Goal: Task Accomplishment & Management: Use online tool/utility

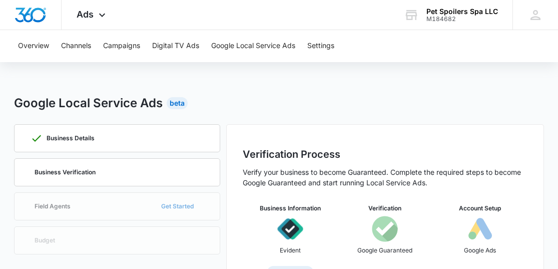
scroll to position [38, 0]
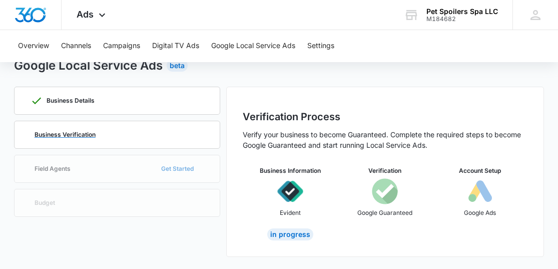
click at [81, 133] on p "Business Verification" at bounding box center [65, 135] width 61 height 6
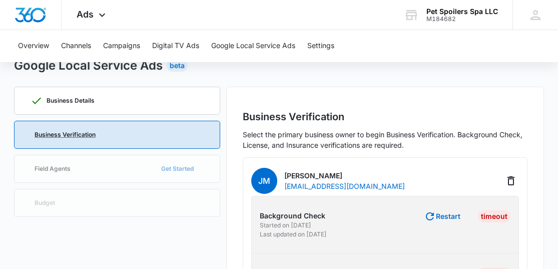
scroll to position [88, 0]
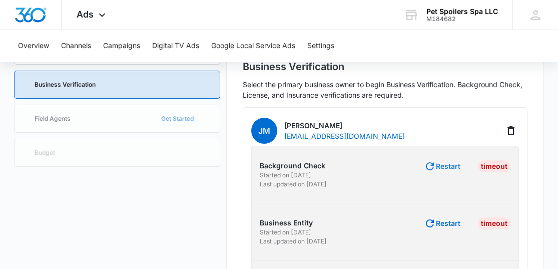
click at [448, 166] on button "Restart" at bounding box center [442, 166] width 37 height 12
click at [448, 224] on button "Restart" at bounding box center [442, 223] width 37 height 12
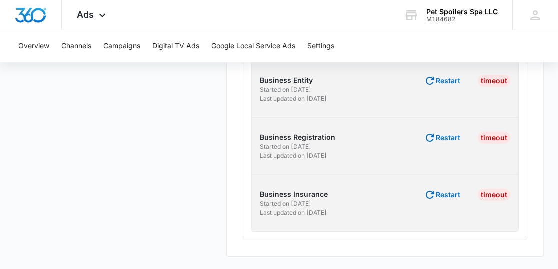
scroll to position [214, 0]
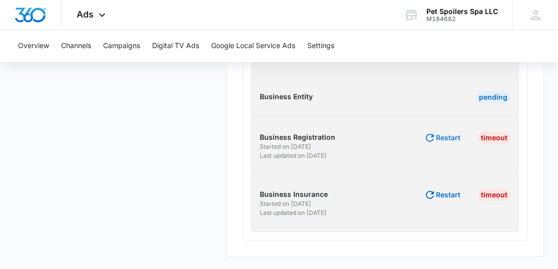
click at [441, 132] on button "Restart" at bounding box center [442, 138] width 37 height 12
click at [445, 194] on button "Restart" at bounding box center [442, 195] width 37 height 12
click at [444, 141] on button "Restart" at bounding box center [442, 138] width 37 height 12
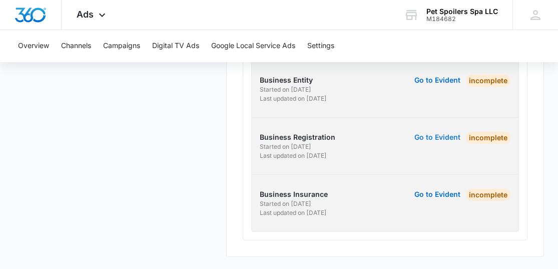
scroll to position [80, 0]
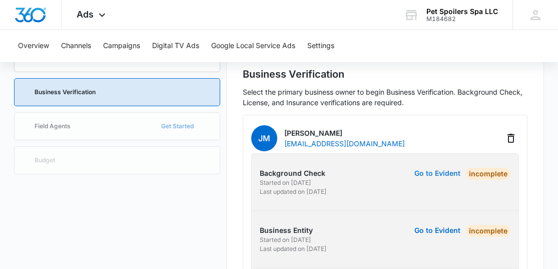
click at [440, 174] on button "Go to Evident" at bounding box center [438, 173] width 46 height 7
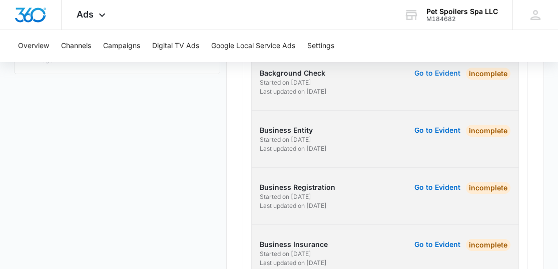
scroll to position [230, 0]
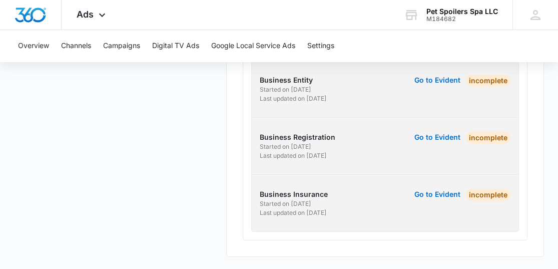
drag, startPoint x: 157, startPoint y: 147, endPoint x: 156, endPoint y: 139, distance: 8.6
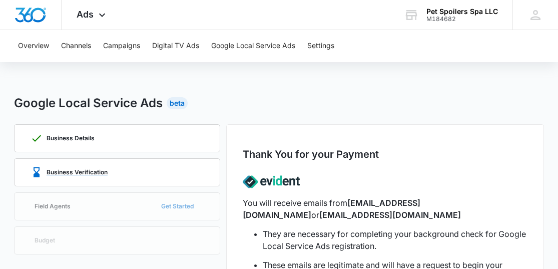
click at [99, 174] on p "Business Verification" at bounding box center [77, 172] width 61 height 6
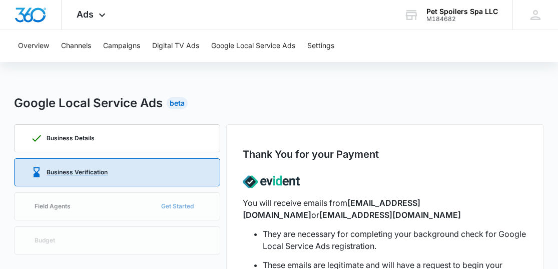
click at [99, 174] on p "Business Verification" at bounding box center [77, 172] width 61 height 6
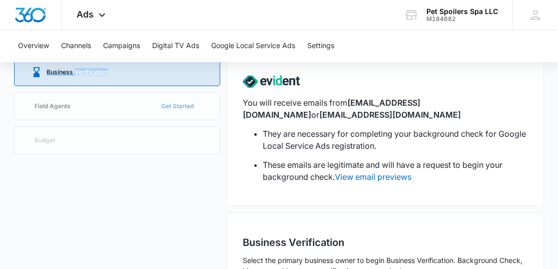
scroll to position [50, 0]
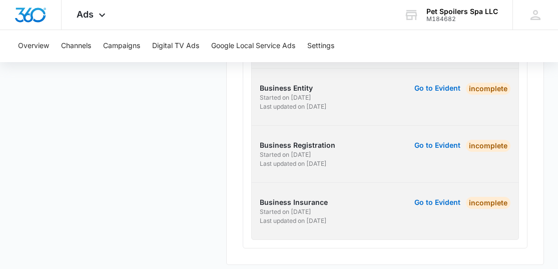
scroll to position [351, 0]
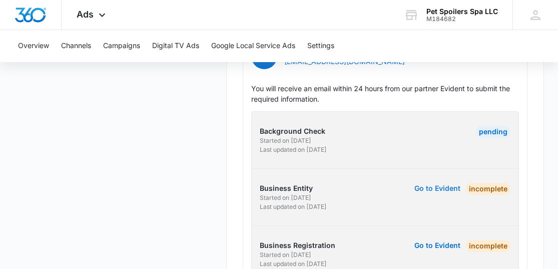
click at [433, 191] on button "Go to Evident" at bounding box center [438, 188] width 46 height 7
click at [448, 185] on button "Go to Evident" at bounding box center [438, 188] width 46 height 7
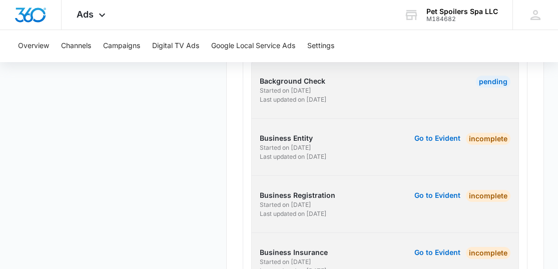
click at [440, 190] on link "Go to Evident" at bounding box center [438, 204] width 46 height 29
click at [440, 193] on button "Go to Evident" at bounding box center [438, 195] width 46 height 7
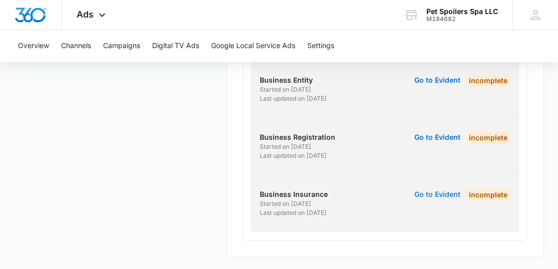
click at [426, 193] on button "Go to Evident" at bounding box center [438, 194] width 46 height 7
click at [441, 193] on button "Go to Evident" at bounding box center [438, 194] width 46 height 7
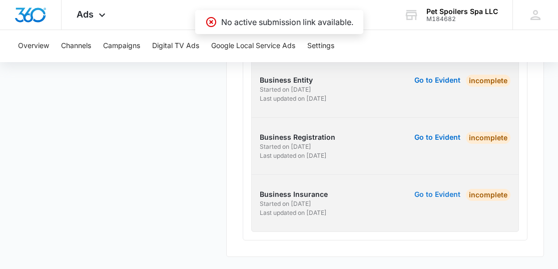
click at [436, 194] on button "Go to Evident" at bounding box center [438, 194] width 46 height 7
click at [443, 137] on button "Go to Evident" at bounding box center [438, 137] width 46 height 7
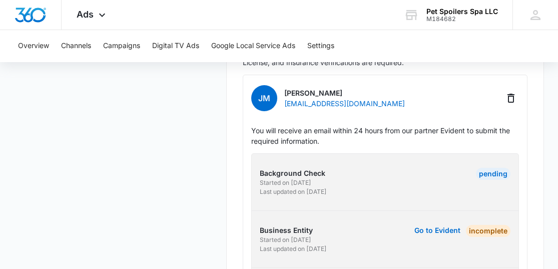
scroll to position [258, 0]
